Goal: Task Accomplishment & Management: Manage account settings

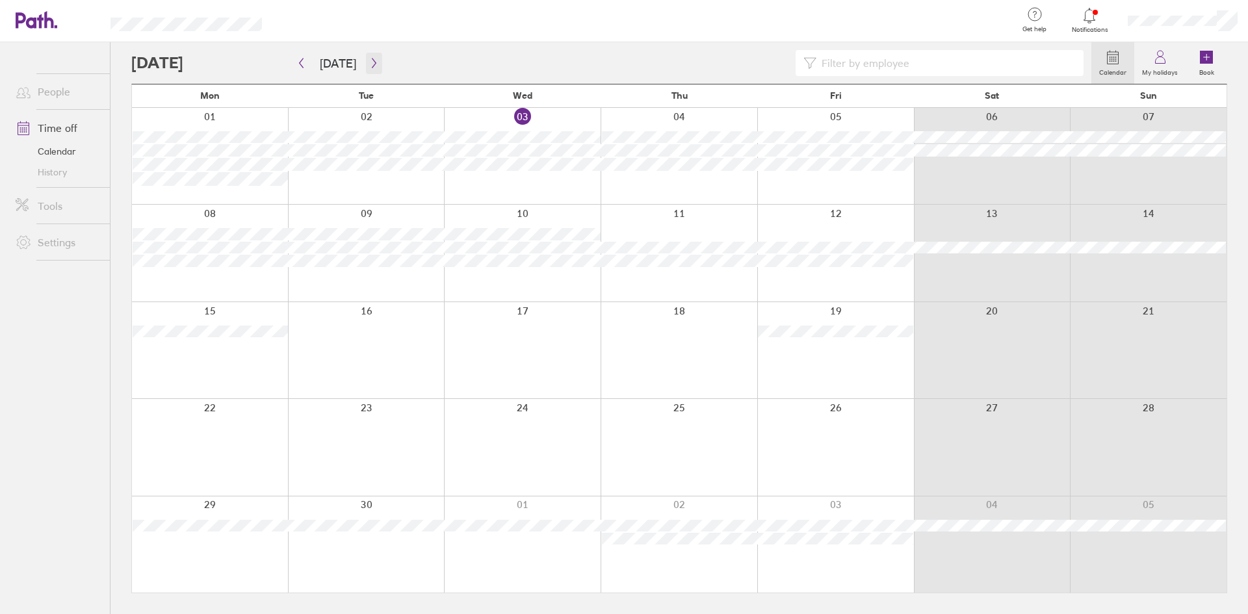
click at [369, 60] on icon "button" at bounding box center [374, 63] width 10 height 10
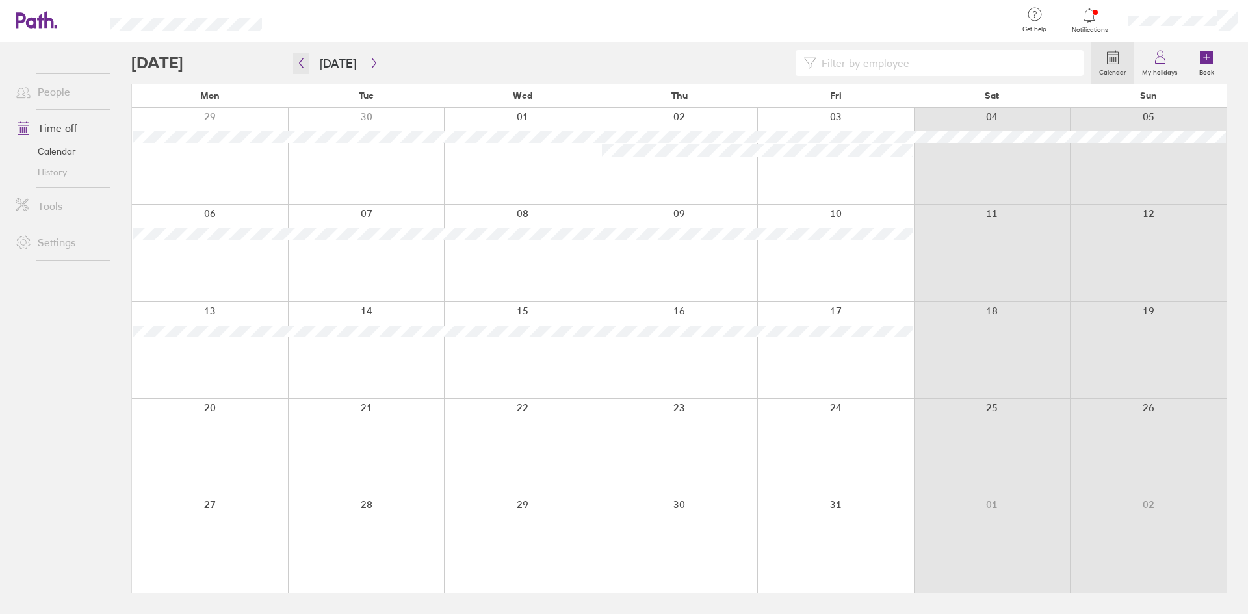
click at [303, 64] on icon "button" at bounding box center [301, 63] width 10 height 10
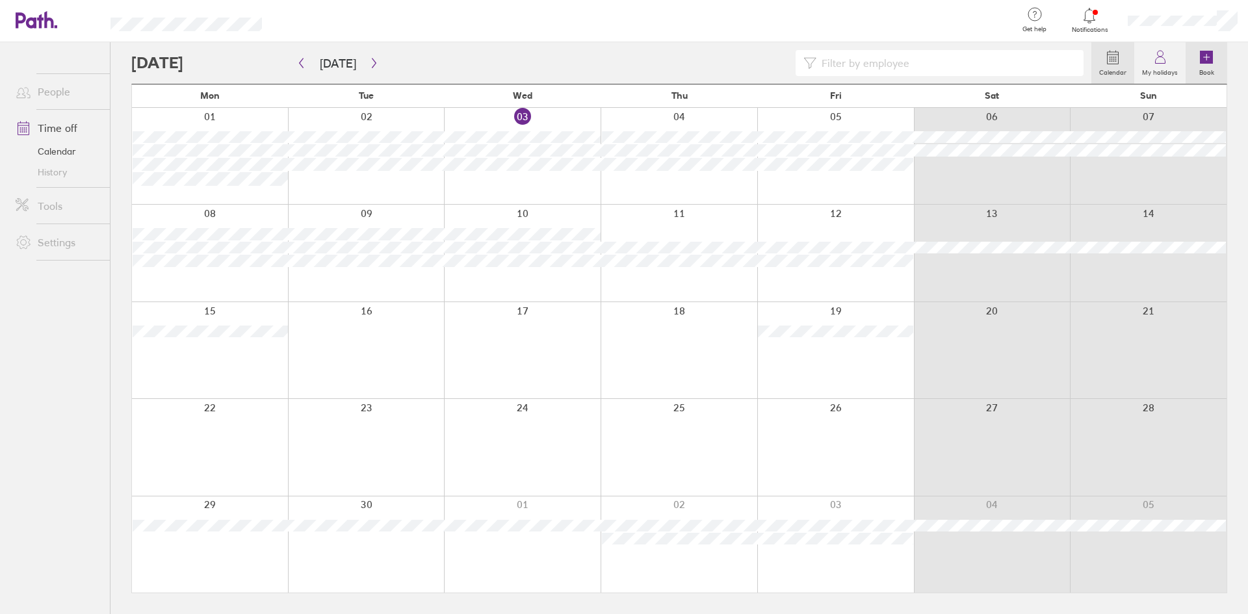
click at [1211, 59] on icon at bounding box center [1206, 57] width 13 height 13
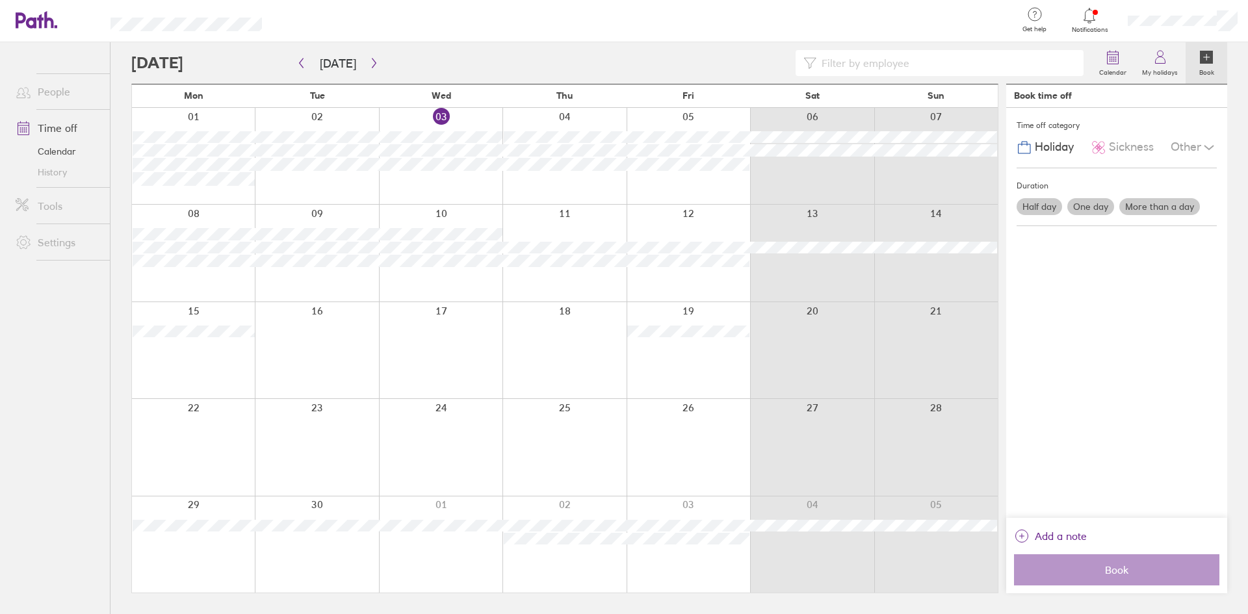
click at [672, 363] on div at bounding box center [689, 350] width 124 height 96
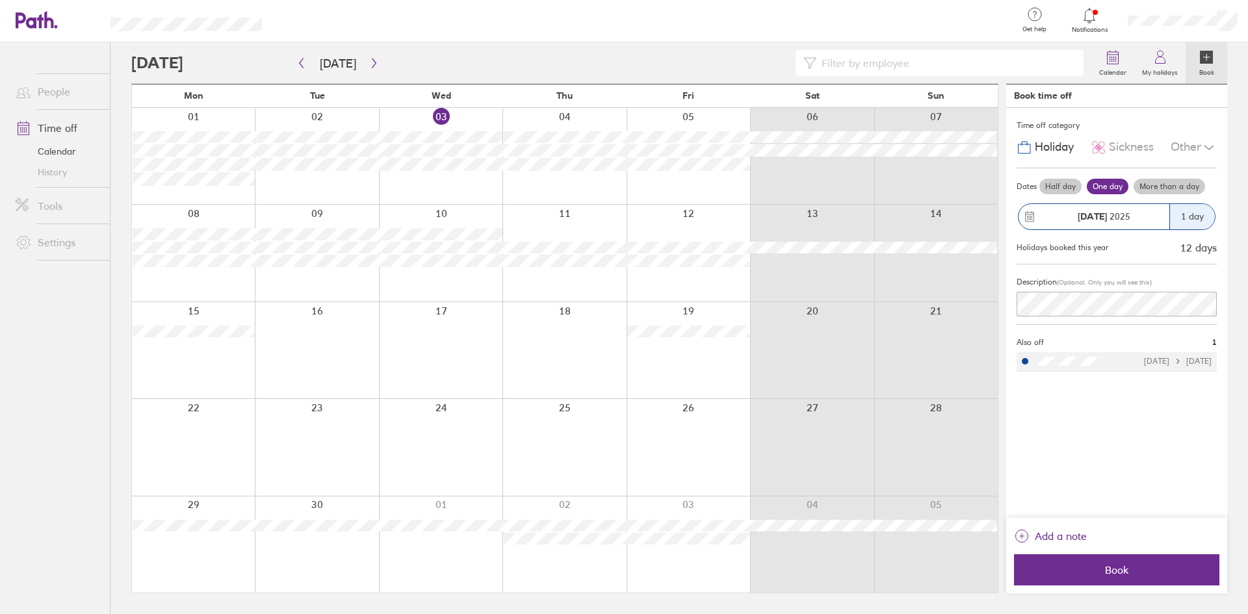
click at [1062, 185] on label "Half day" at bounding box center [1061, 187] width 42 height 16
click at [0, 0] on input "Half day" at bounding box center [0, 0] width 0 height 0
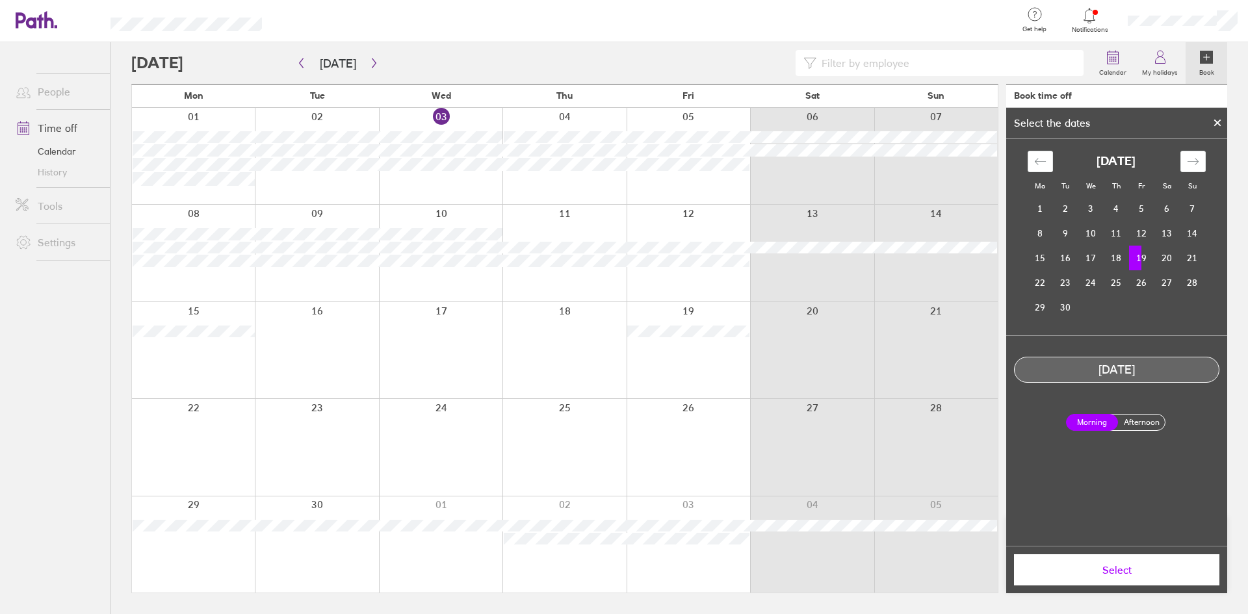
click at [1147, 419] on label "Afternoon" at bounding box center [1142, 423] width 52 height 16
click at [0, 0] on input "Afternoon" at bounding box center [0, 0] width 0 height 0
click at [1108, 420] on label "Morning" at bounding box center [1092, 423] width 52 height 16
click at [0, 0] on input "Morning" at bounding box center [0, 0] width 0 height 0
click at [1220, 120] on icon at bounding box center [1217, 122] width 5 height 5
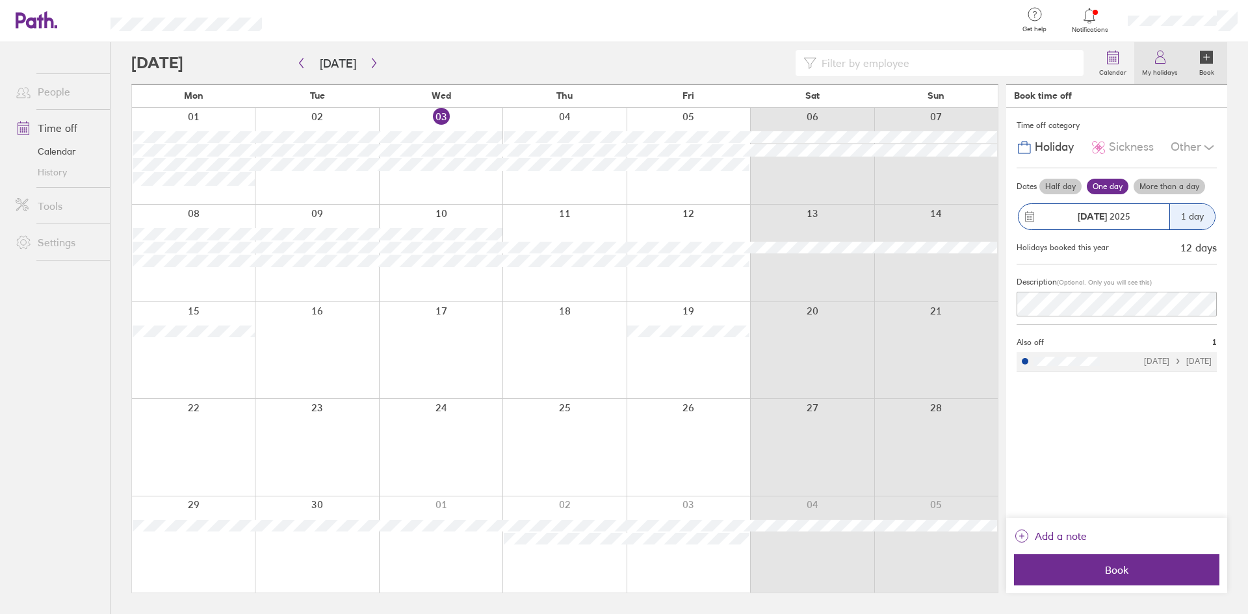
click at [1166, 51] on icon at bounding box center [1161, 57] width 16 height 16
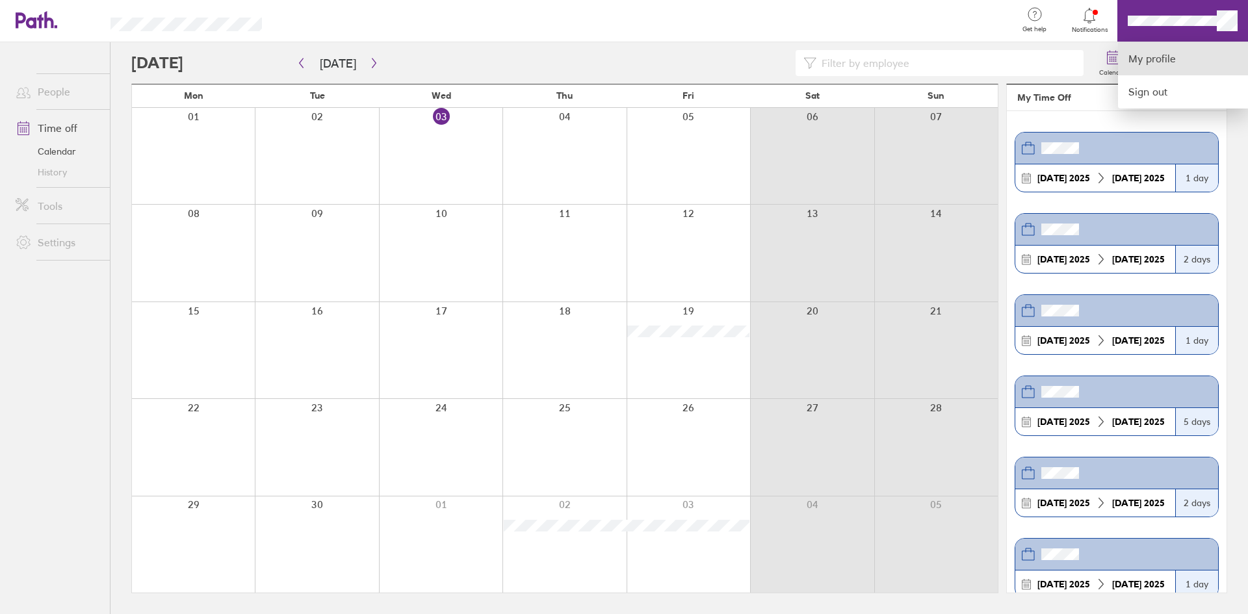
click at [1184, 55] on link "My profile" at bounding box center [1183, 58] width 130 height 33
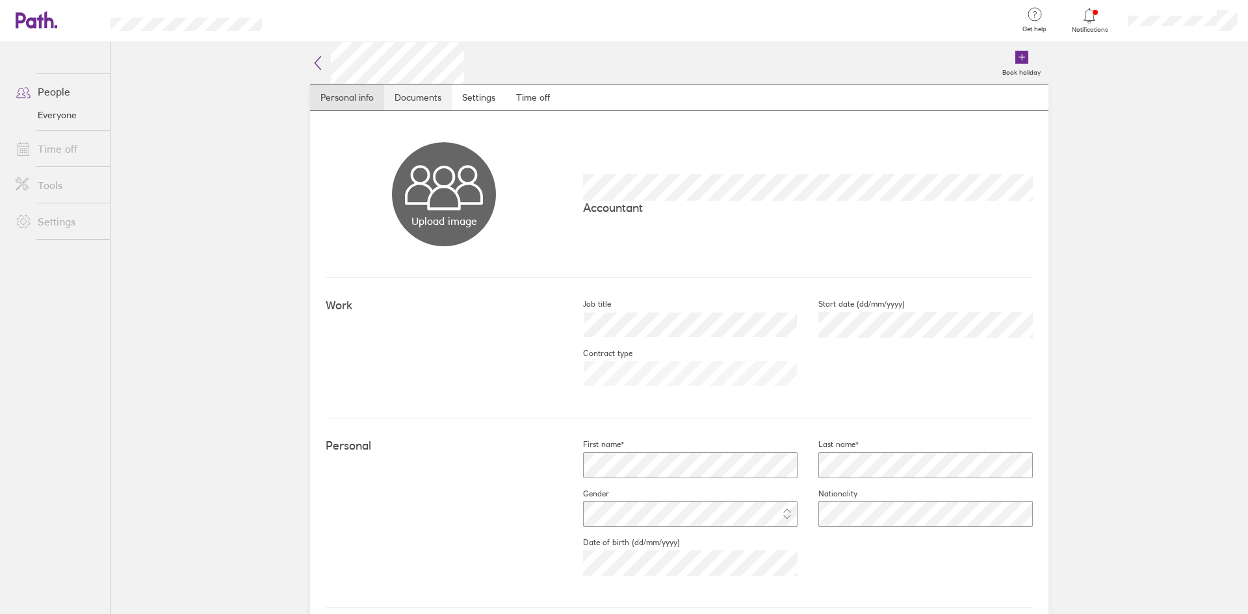
click at [429, 93] on link "Documents" at bounding box center [418, 98] width 68 height 26
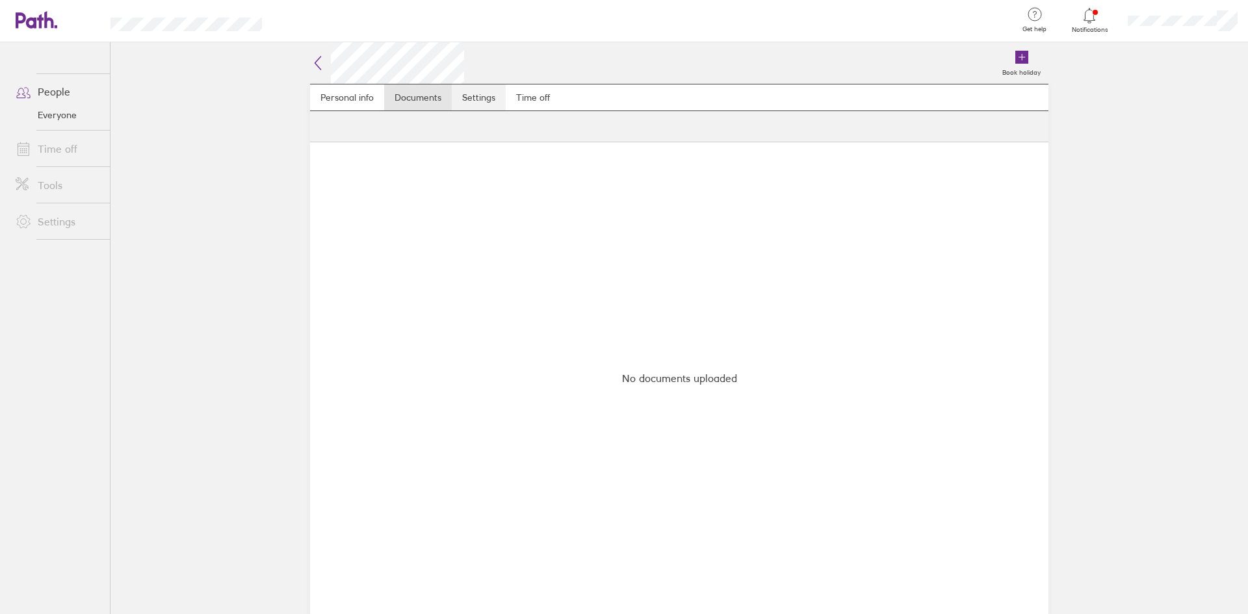
click at [484, 99] on link "Settings" at bounding box center [479, 98] width 54 height 26
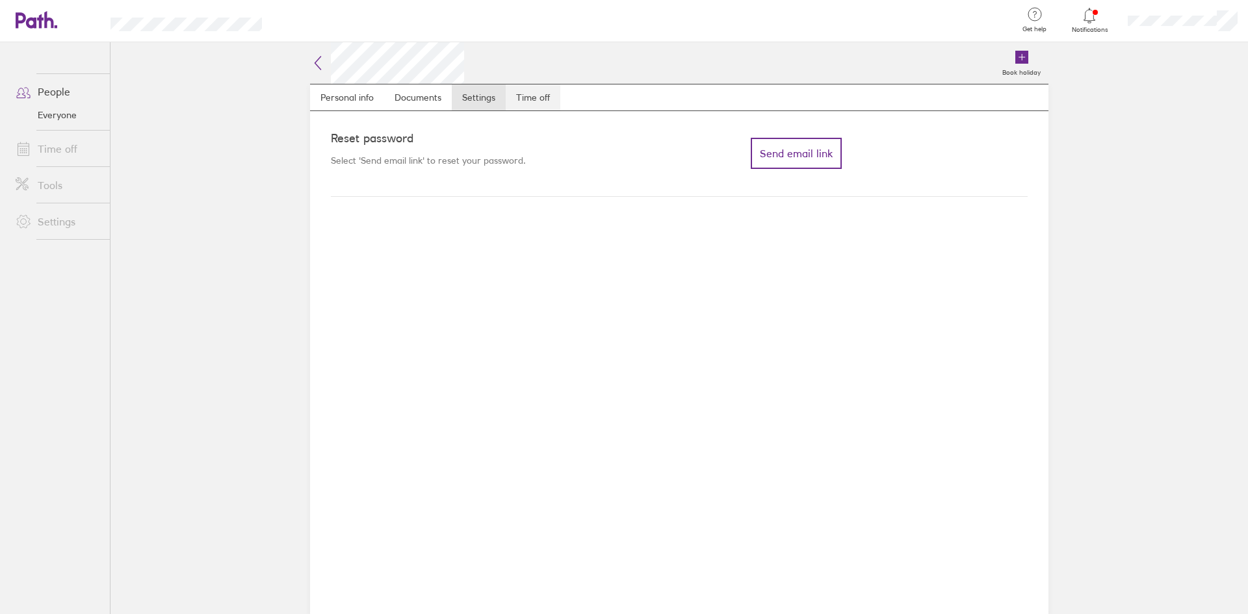
click at [525, 99] on link "Time off" at bounding box center [533, 98] width 55 height 26
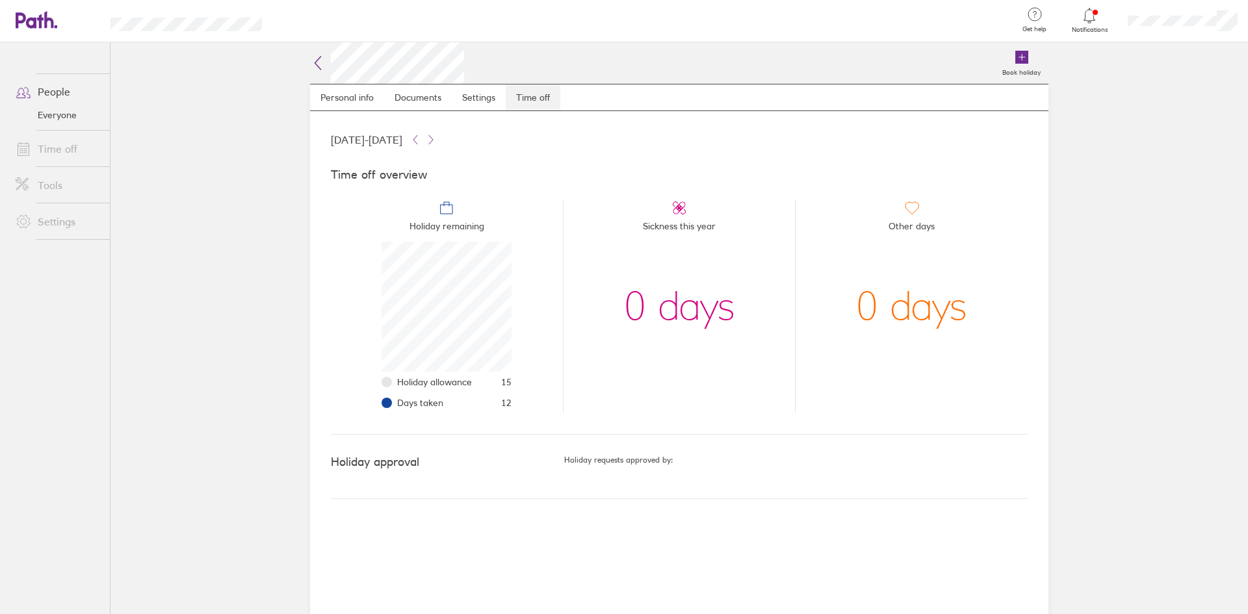
scroll to position [130, 130]
click at [334, 92] on link "Personal info" at bounding box center [347, 98] width 74 height 26
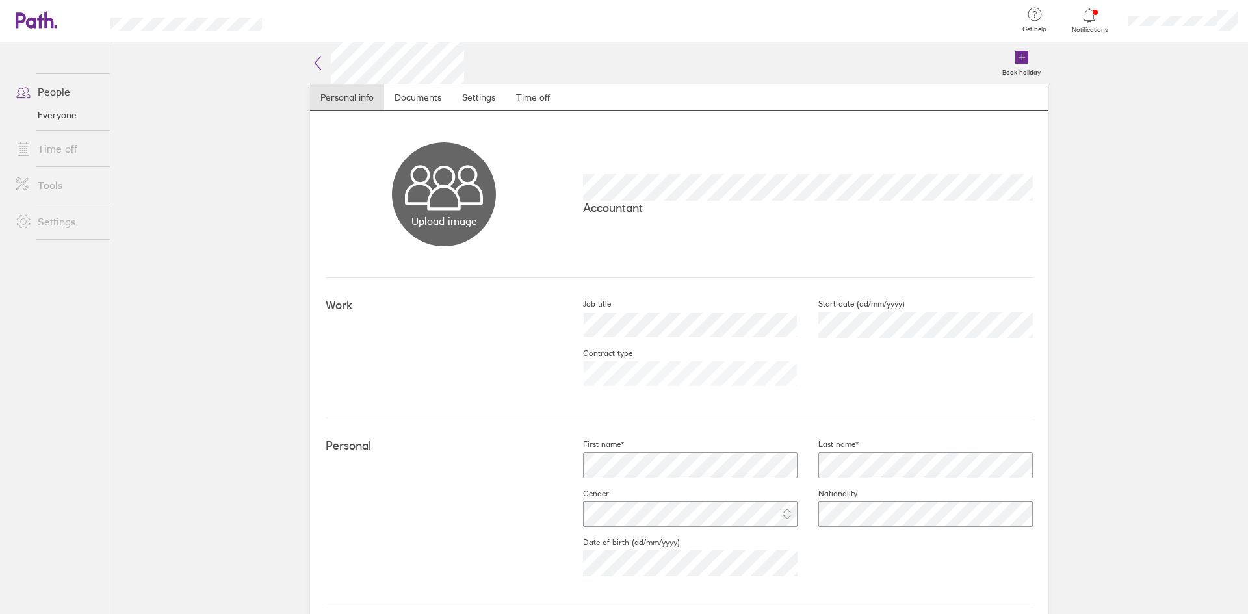
click at [32, 17] on icon at bounding box center [37, 20] width 42 height 18
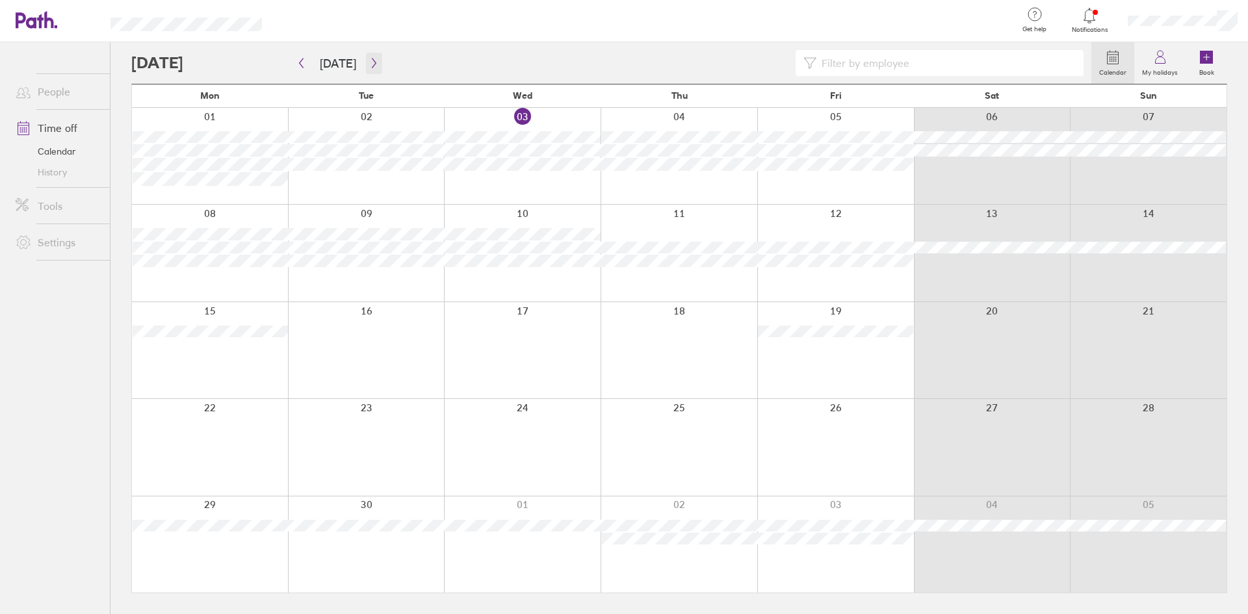
click at [369, 62] on icon "button" at bounding box center [374, 63] width 10 height 10
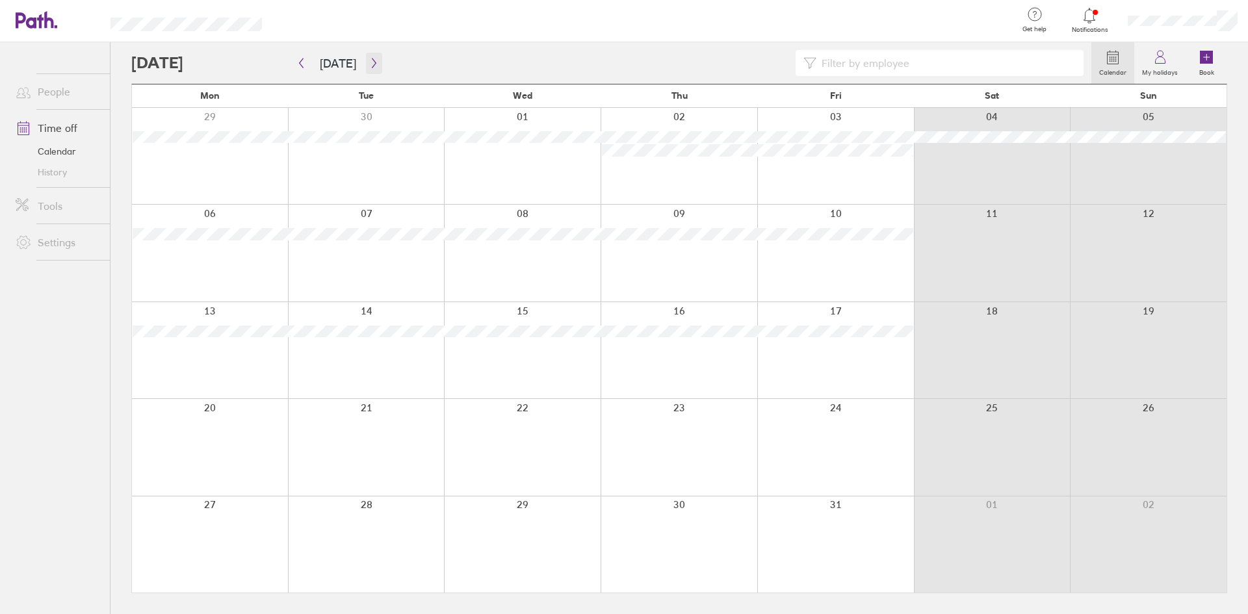
click at [374, 57] on button "button" at bounding box center [374, 63] width 16 height 21
click at [369, 67] on icon "button" at bounding box center [374, 63] width 10 height 10
